Goal: Transaction & Acquisition: Purchase product/service

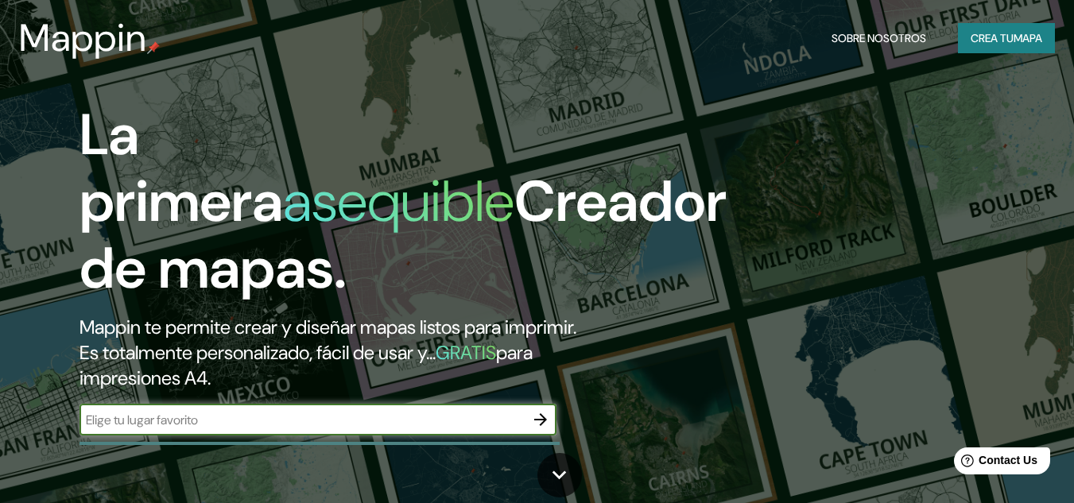
click at [324, 422] on input "text" at bounding box center [301, 420] width 445 height 18
type input "mali lima [GEOGRAPHIC_DATA]"
click at [544, 420] on icon "button" at bounding box center [540, 419] width 13 height 13
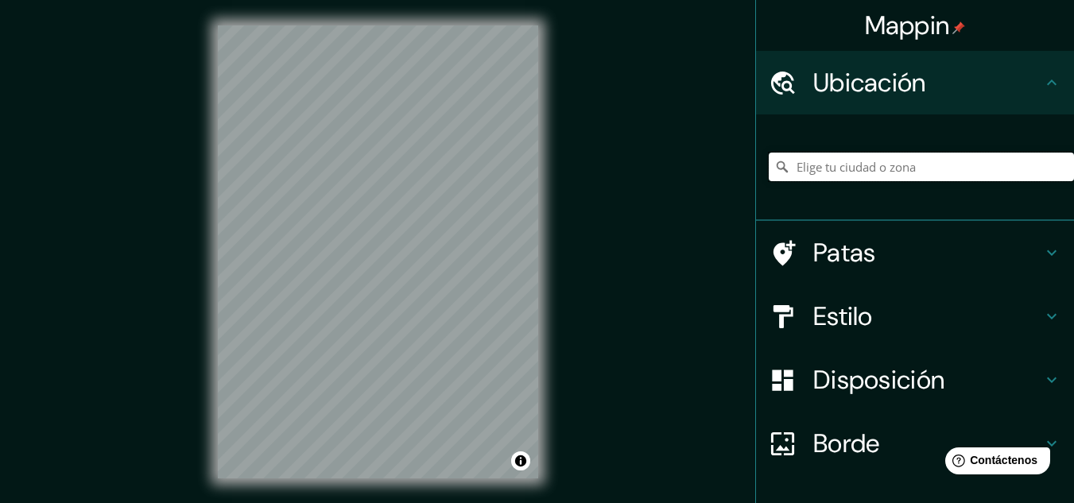
click at [848, 167] on input "Elige tu ciudad o zona" at bounding box center [920, 167] width 305 height 29
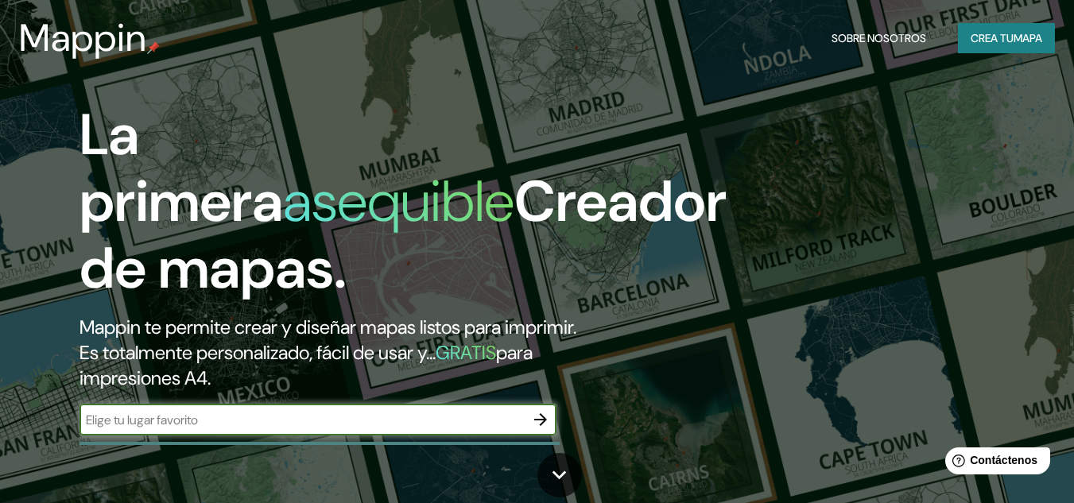
click at [262, 420] on input "text" at bounding box center [301, 420] width 445 height 18
type input "l"
type input "mali lima [GEOGRAPHIC_DATA]"
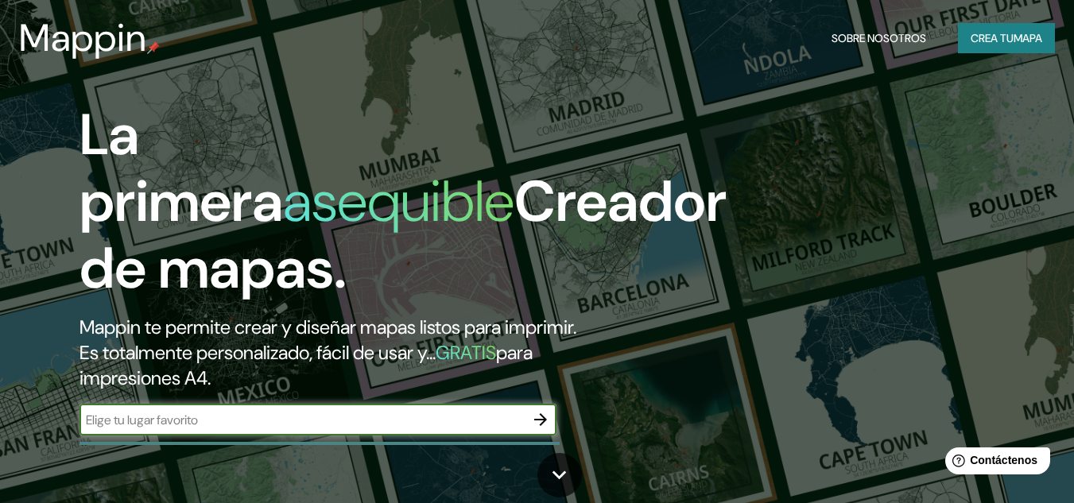
click at [1016, 40] on font "mapa" at bounding box center [1027, 38] width 29 height 14
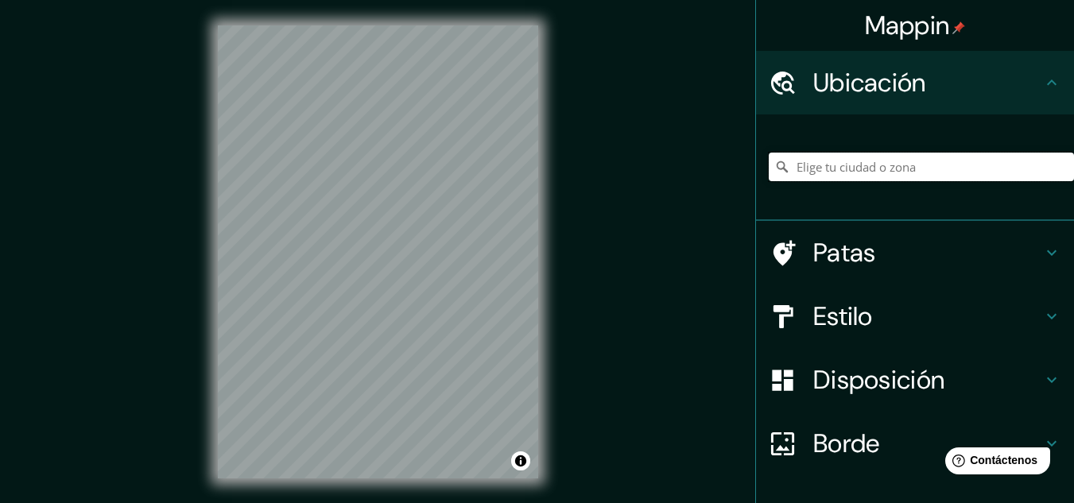
click at [862, 164] on input "Elige tu ciudad o zona" at bounding box center [920, 167] width 305 height 29
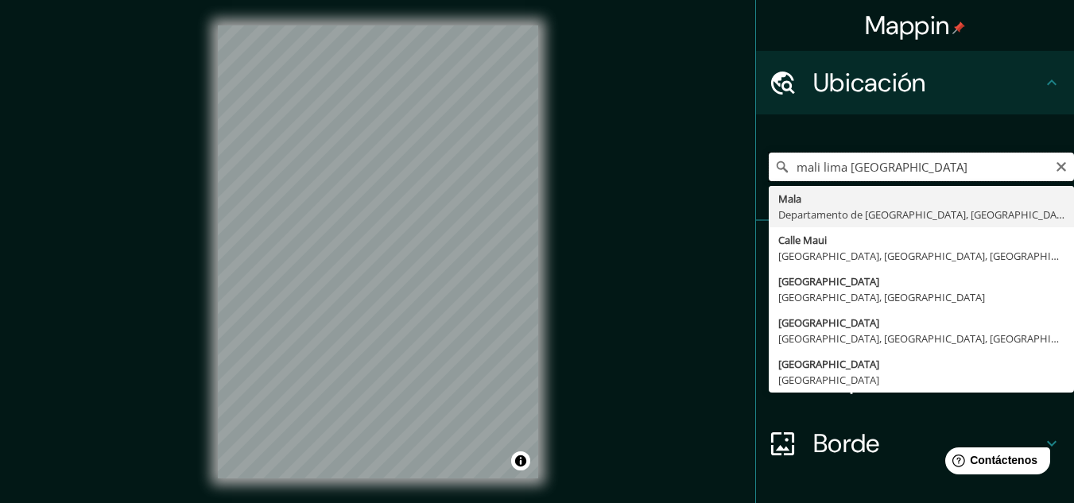
click at [811, 161] on input "mali lima [GEOGRAPHIC_DATA]" at bounding box center [920, 167] width 305 height 29
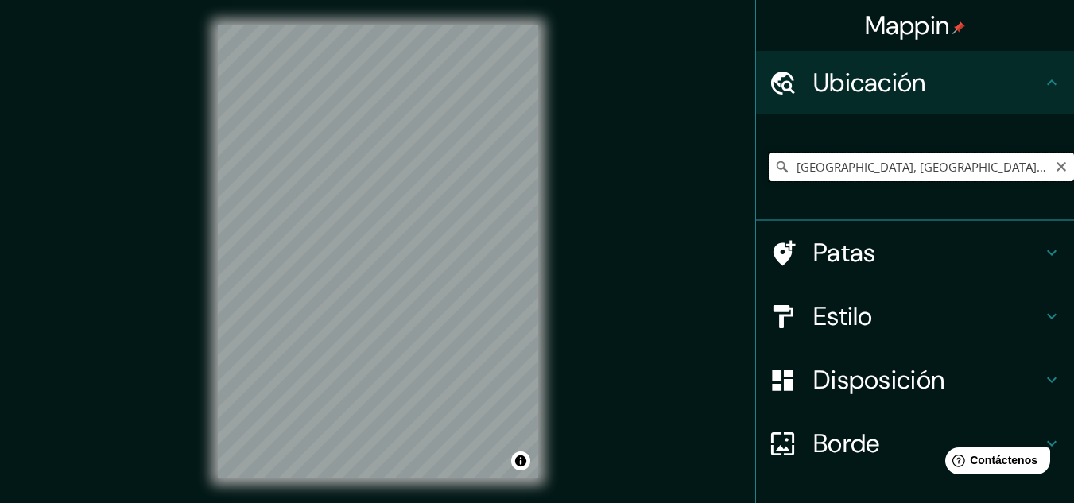
click at [982, 161] on input "[GEOGRAPHIC_DATA], [GEOGRAPHIC_DATA], [GEOGRAPHIC_DATA]" at bounding box center [920, 167] width 305 height 29
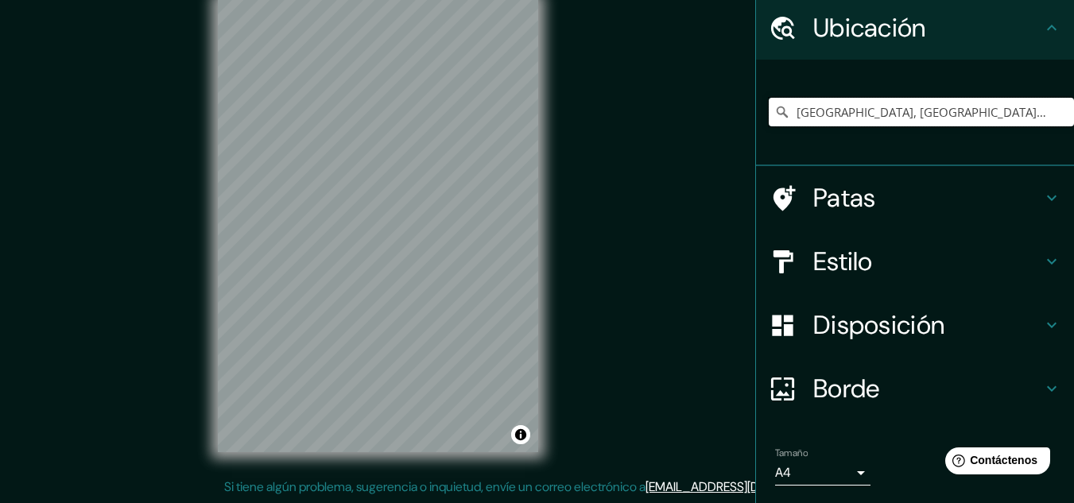
scroll to position [26, 0]
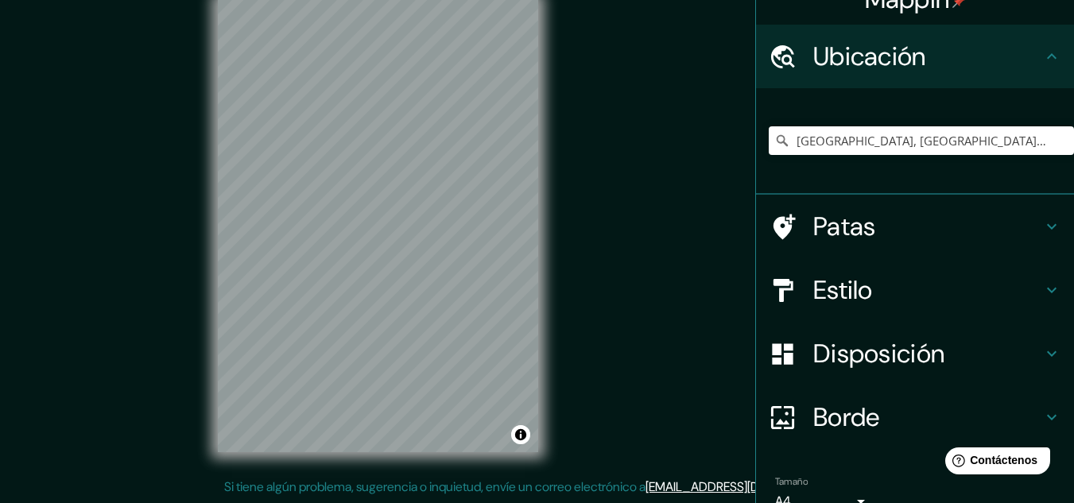
click at [915, 353] on font "Disposición" at bounding box center [878, 353] width 131 height 33
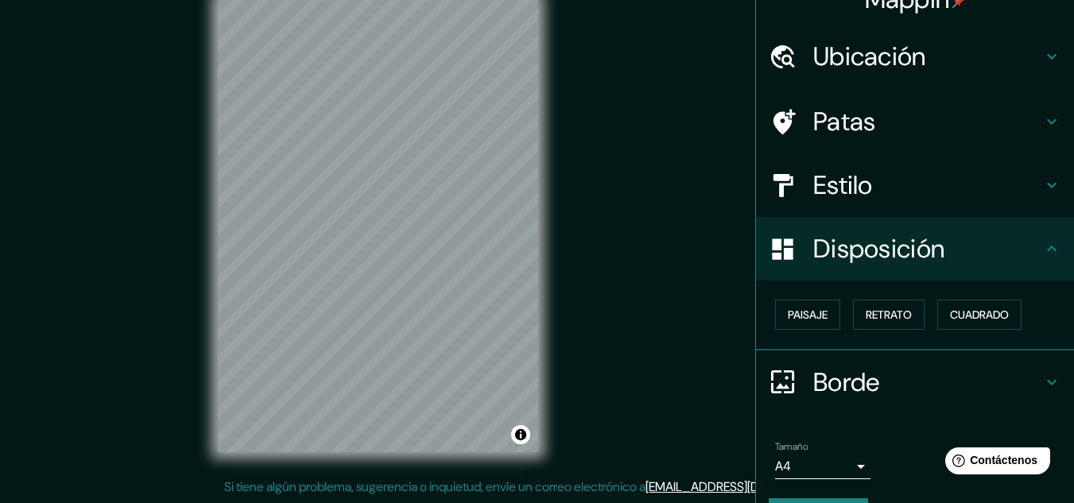
click at [845, 188] on font "Estilo" at bounding box center [843, 184] width 60 height 33
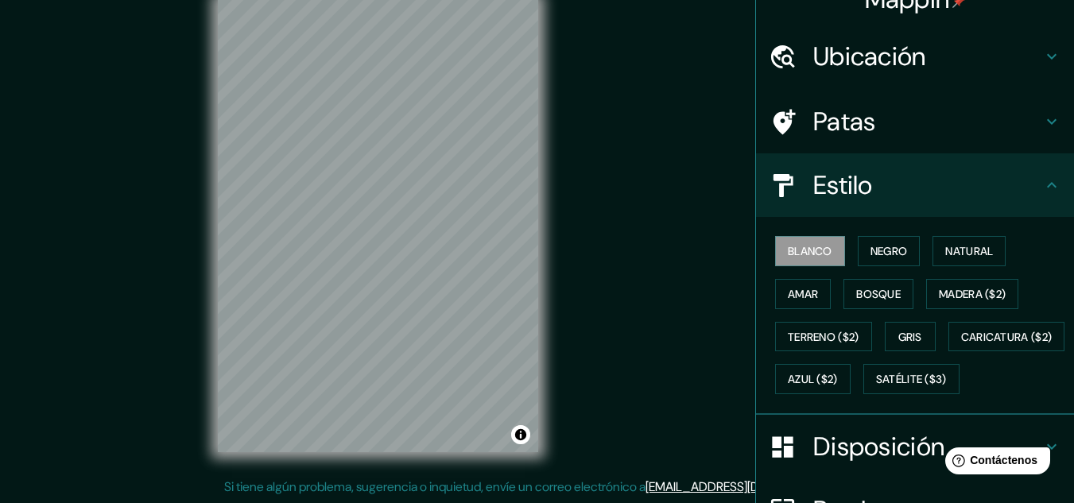
click at [834, 121] on font "Patas" at bounding box center [844, 121] width 63 height 33
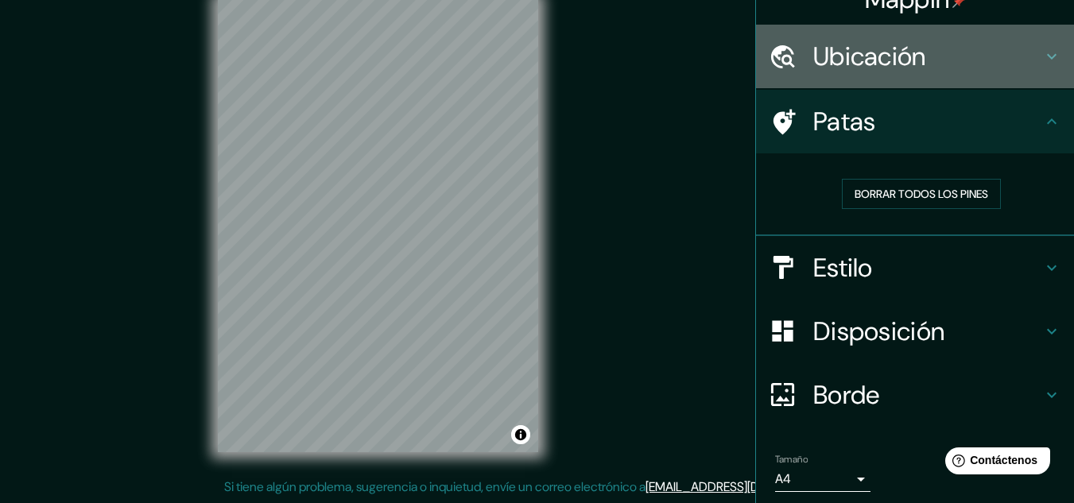
click at [845, 48] on font "Ubicación" at bounding box center [869, 56] width 113 height 33
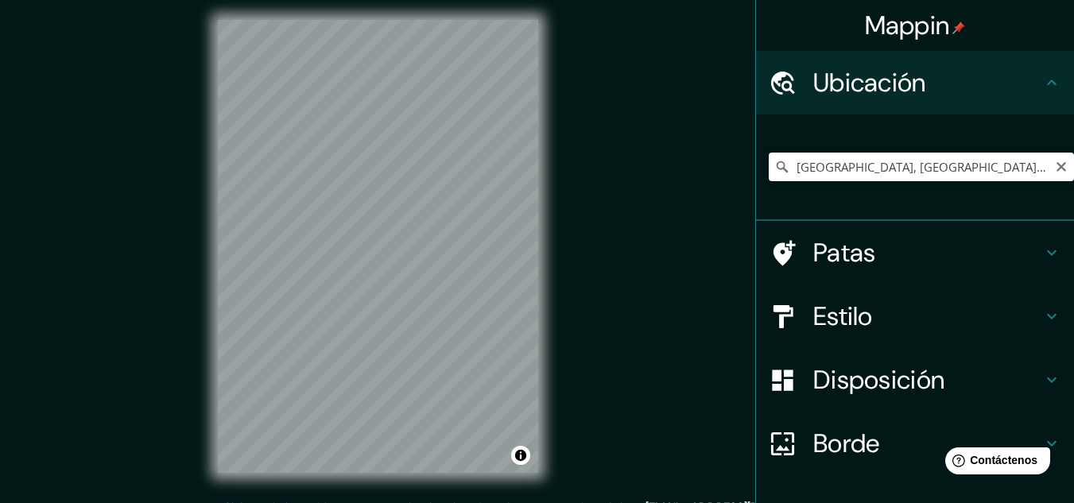
scroll to position [0, 0]
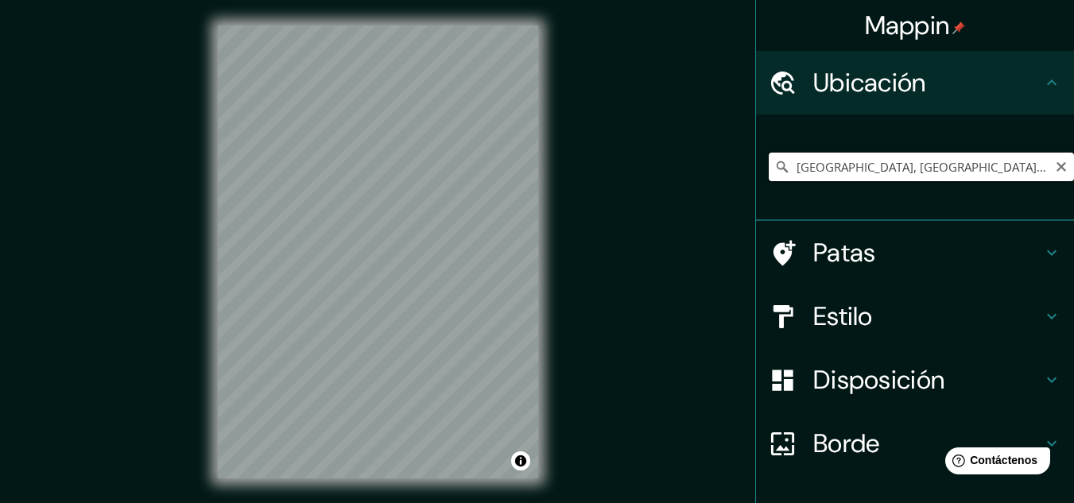
click at [974, 172] on input "[GEOGRAPHIC_DATA], [GEOGRAPHIC_DATA], [GEOGRAPHIC_DATA]" at bounding box center [920, 167] width 305 height 29
click at [814, 168] on input "[GEOGRAPHIC_DATA], [GEOGRAPHIC_DATA], [GEOGRAPHIC_DATA]" at bounding box center [920, 167] width 305 height 29
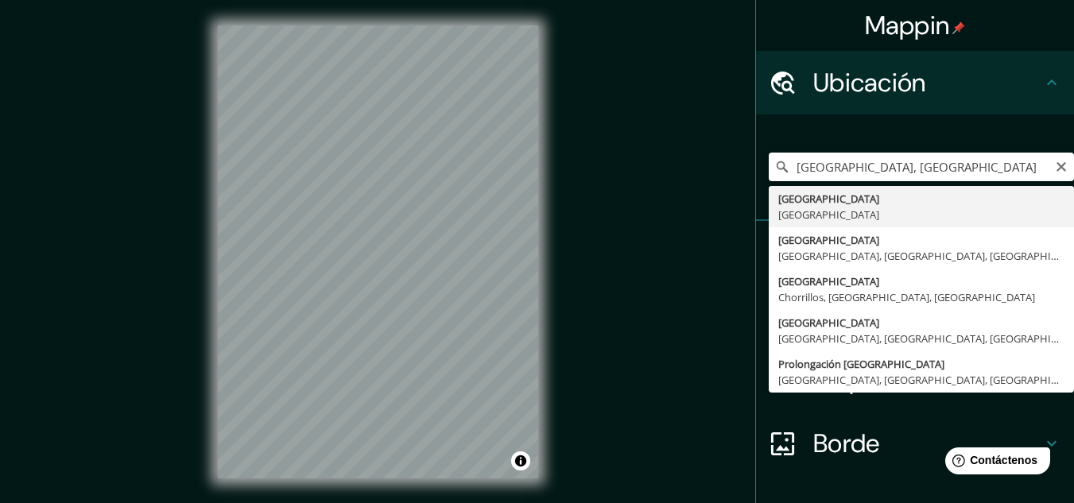
type input "[GEOGRAPHIC_DATA], [GEOGRAPHIC_DATA]"
